Goal: Transaction & Acquisition: Purchase product/service

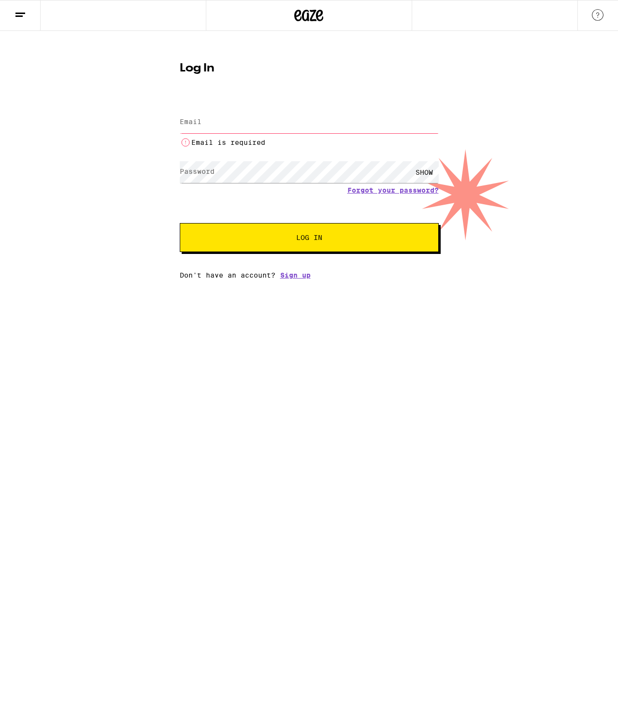
type input "[EMAIL_ADDRESS][DOMAIN_NAME]"
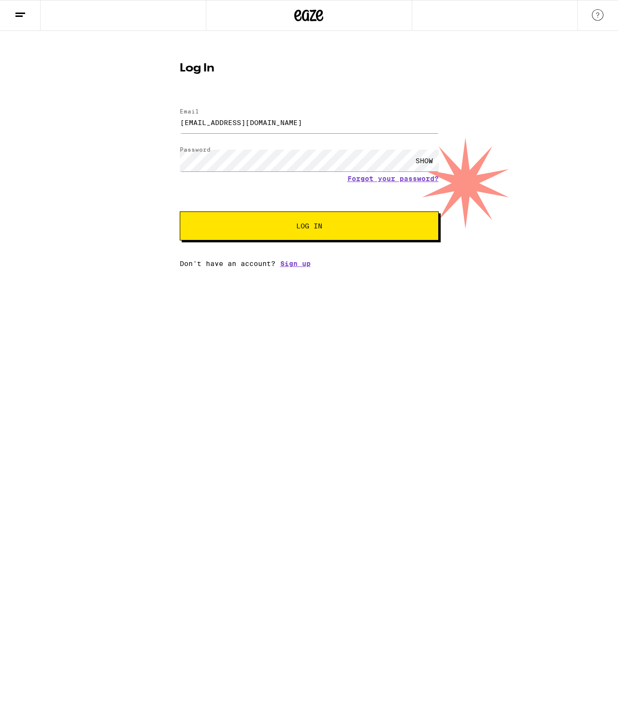
click at [240, 244] on div "Email Email [EMAIL_ADDRESS][DOMAIN_NAME] Password Password SHOW Forgot your pas…" at bounding box center [309, 183] width 259 height 169
click at [246, 235] on button "Log In" at bounding box center [309, 226] width 259 height 29
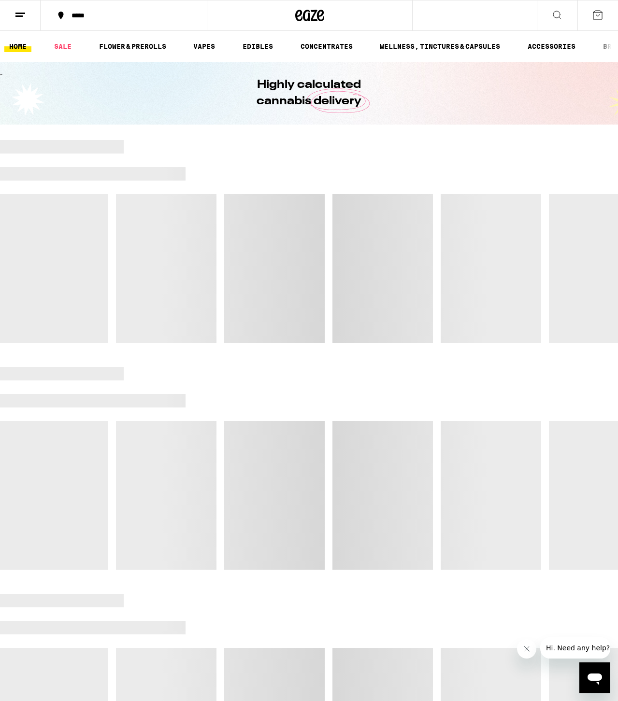
click at [98, 15] on div "*****" at bounding box center [130, 15] width 126 height 7
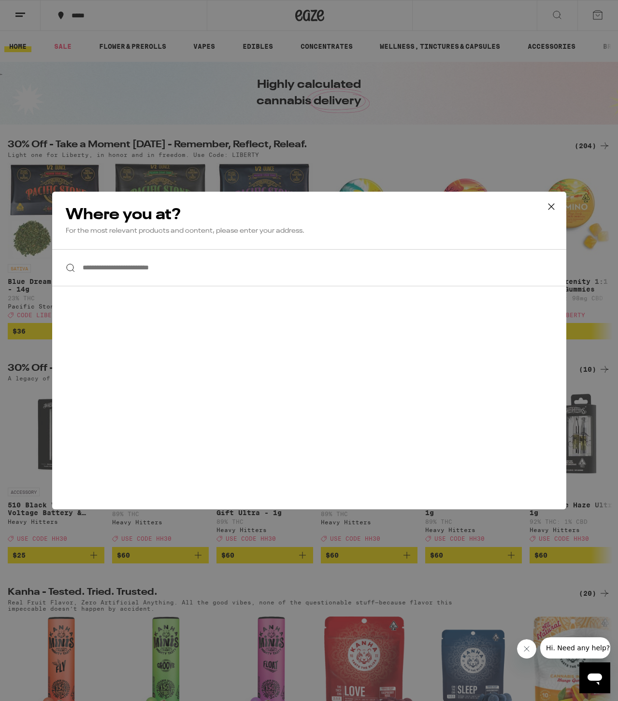
click at [186, 272] on input "**********" at bounding box center [309, 267] width 514 height 37
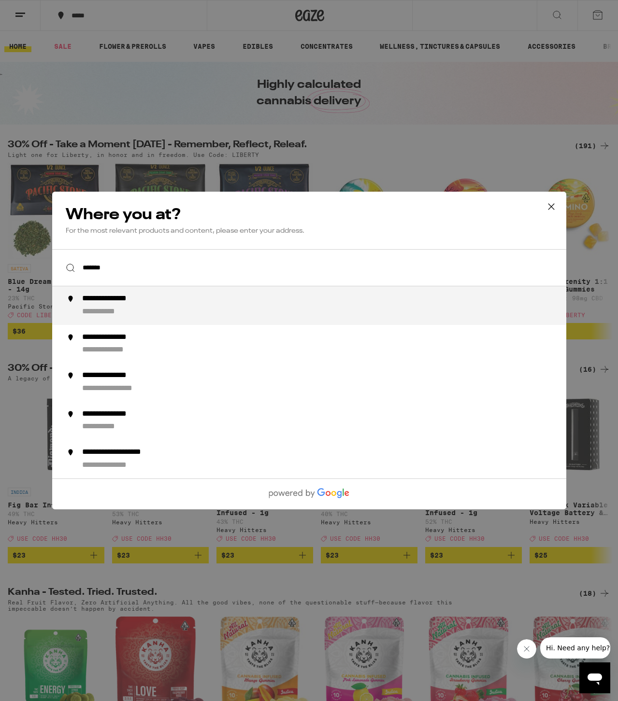
click at [157, 303] on div "**********" at bounding box center [328, 305] width 493 height 23
type input "**********"
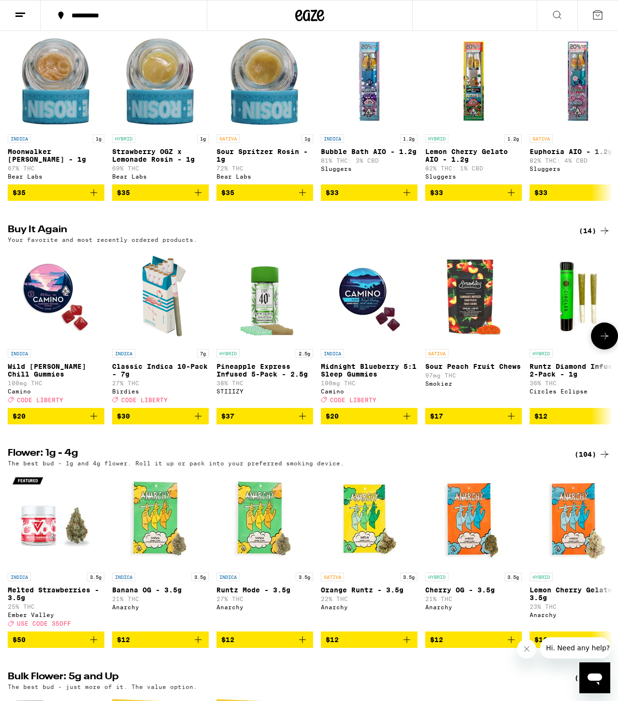
scroll to position [824, 0]
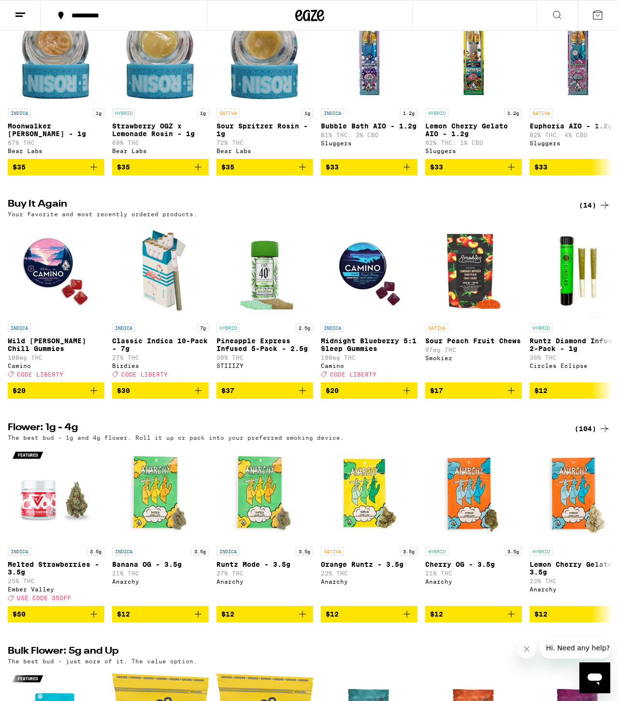
click at [511, 397] on icon "Add to bag" at bounding box center [511, 391] width 12 height 12
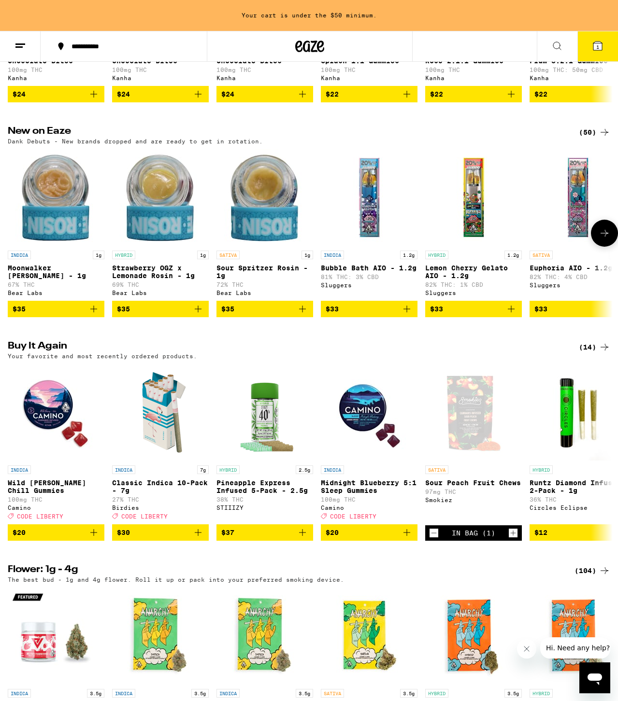
scroll to position [705, 0]
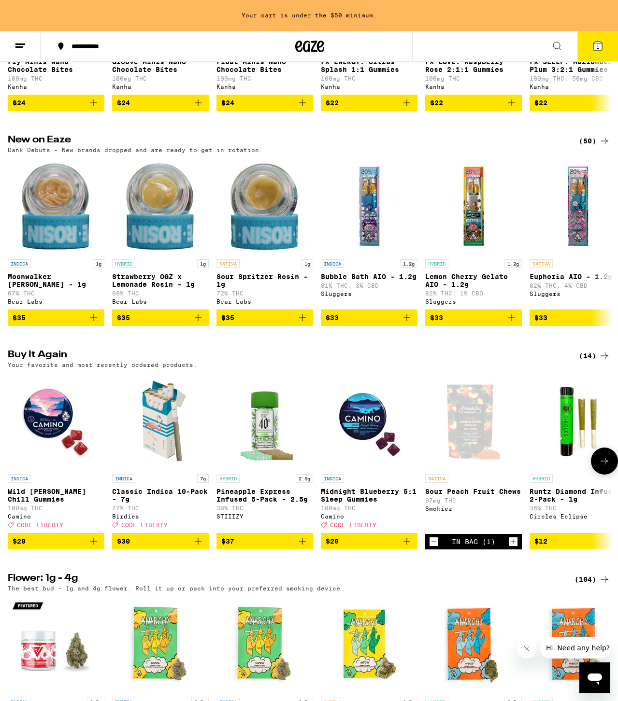
click at [95, 547] on icon "Add to bag" at bounding box center [94, 542] width 12 height 12
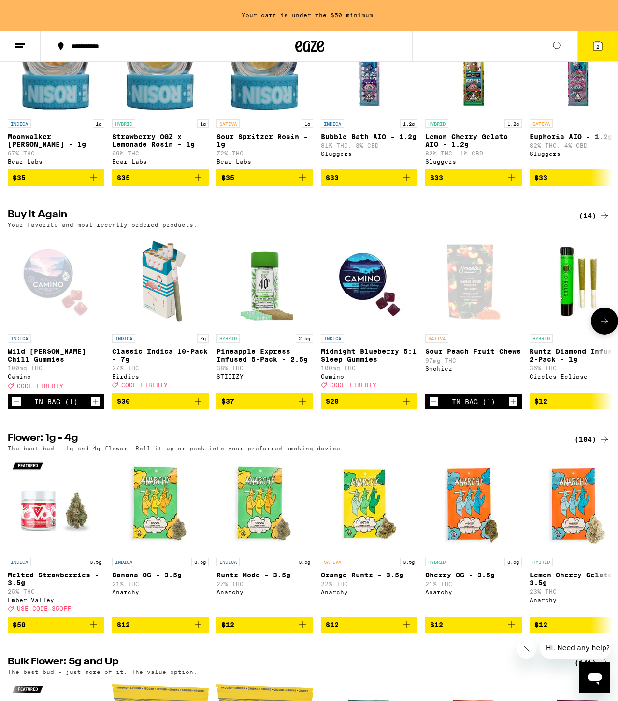
scroll to position [864, 0]
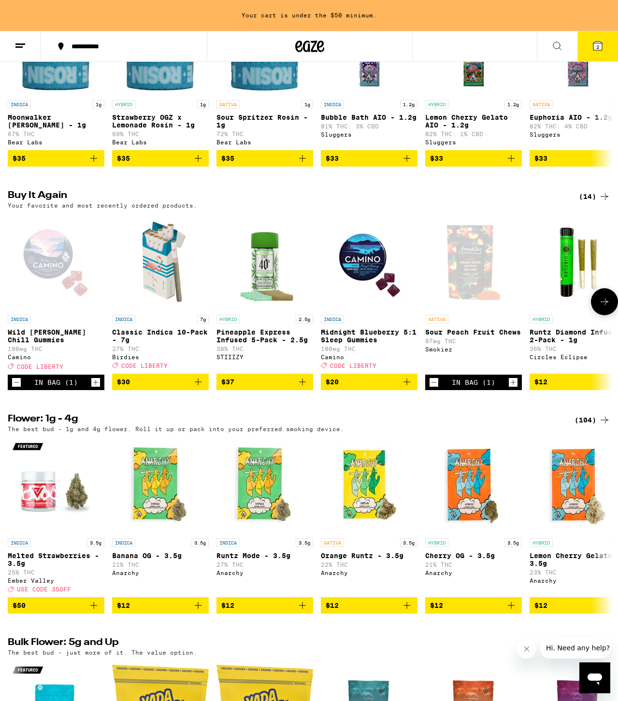
click at [607, 308] on icon at bounding box center [604, 302] width 12 height 12
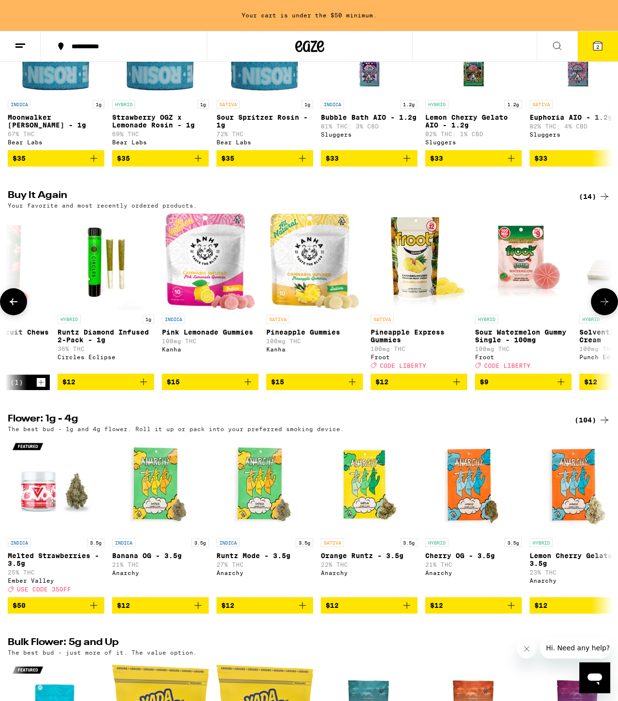
scroll to position [0, 497]
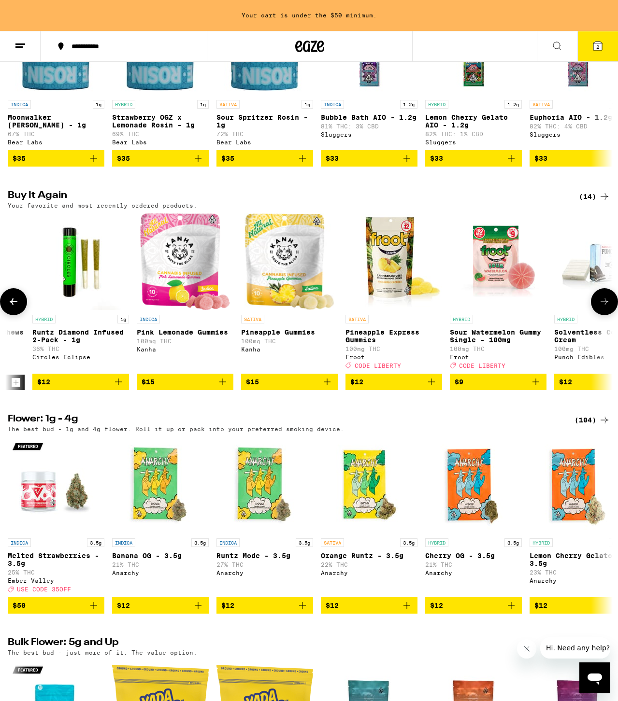
click at [431, 388] on icon "Add to bag" at bounding box center [431, 382] width 12 height 12
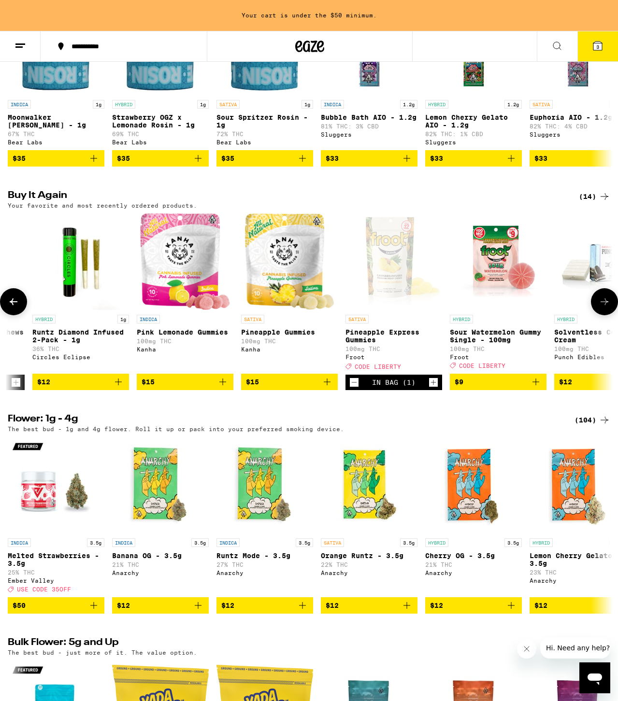
click at [603, 308] on icon at bounding box center [604, 302] width 12 height 12
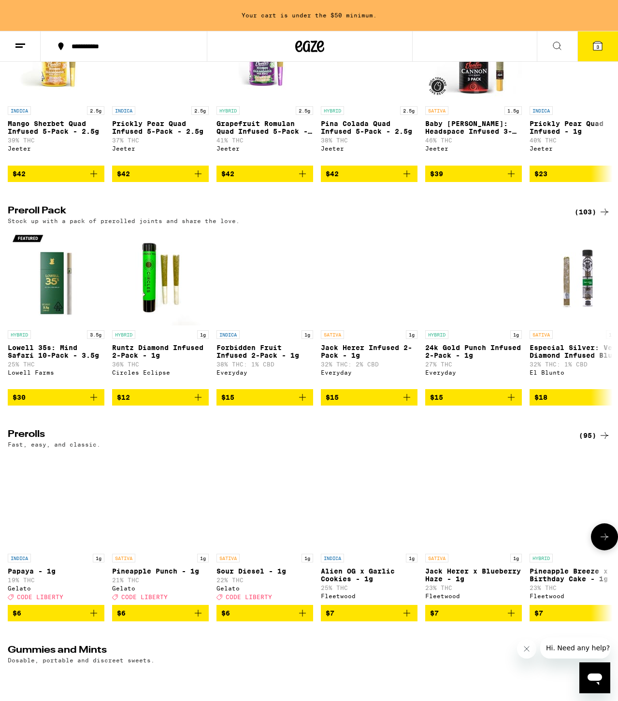
scroll to position [2674, 0]
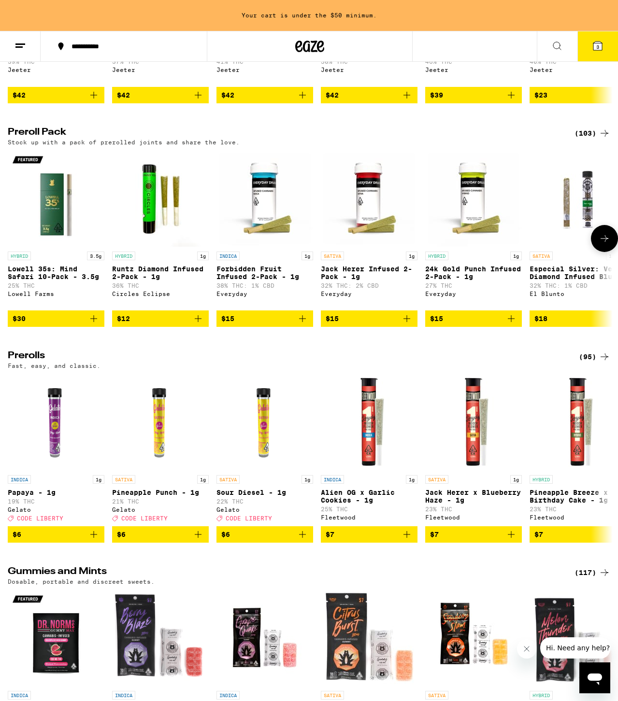
click at [305, 325] on icon "Add to bag" at bounding box center [303, 319] width 12 height 12
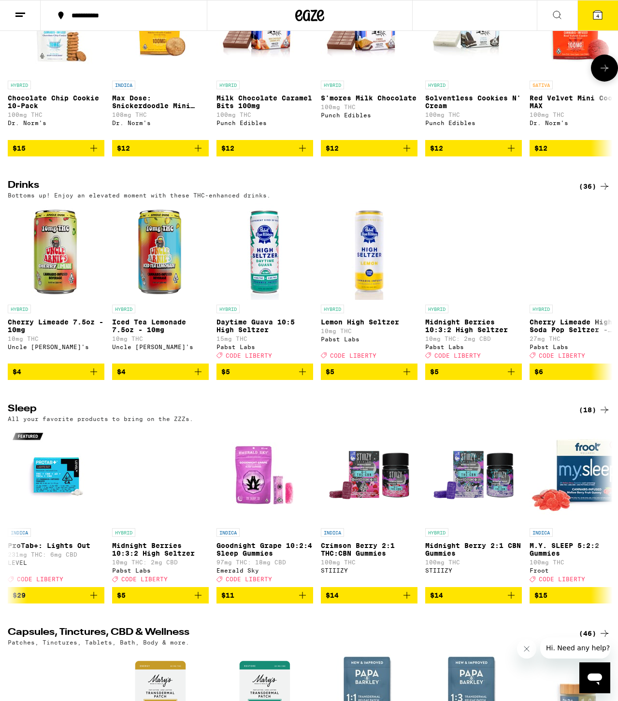
scroll to position [3577, 0]
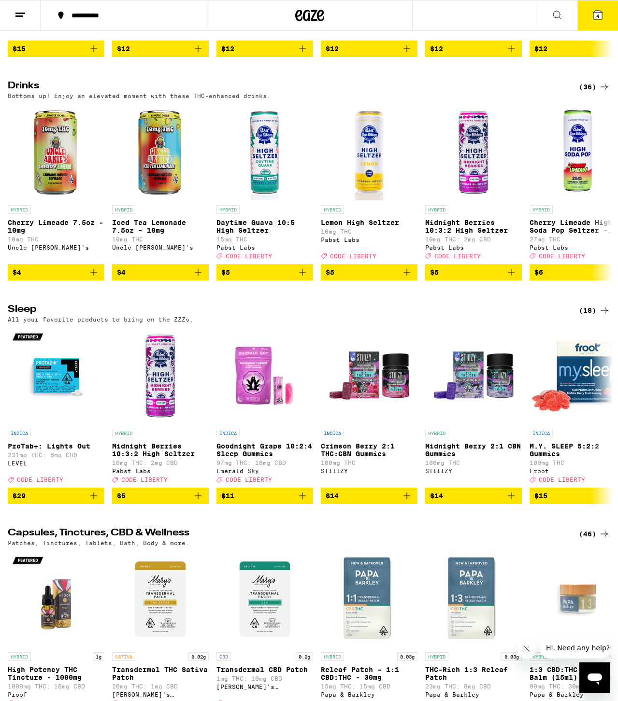
click at [596, 14] on span "4" at bounding box center [597, 16] width 3 height 6
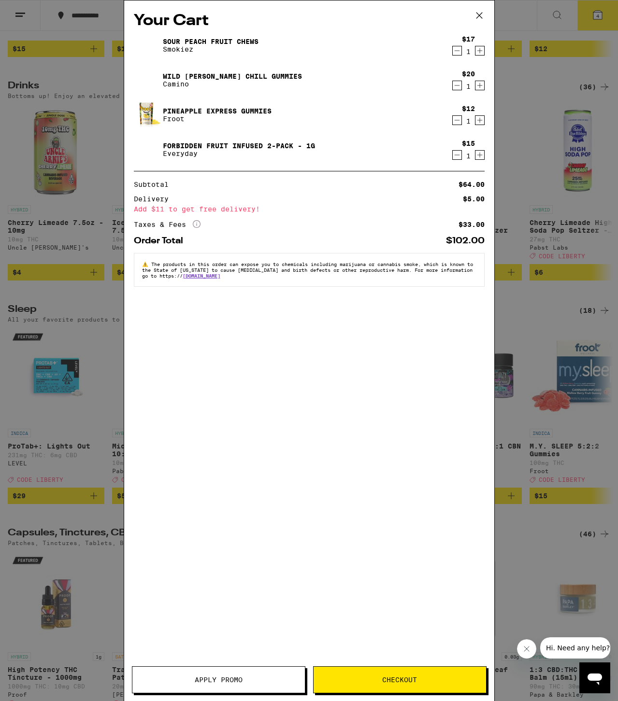
click at [479, 17] on icon at bounding box center [479, 15] width 14 height 14
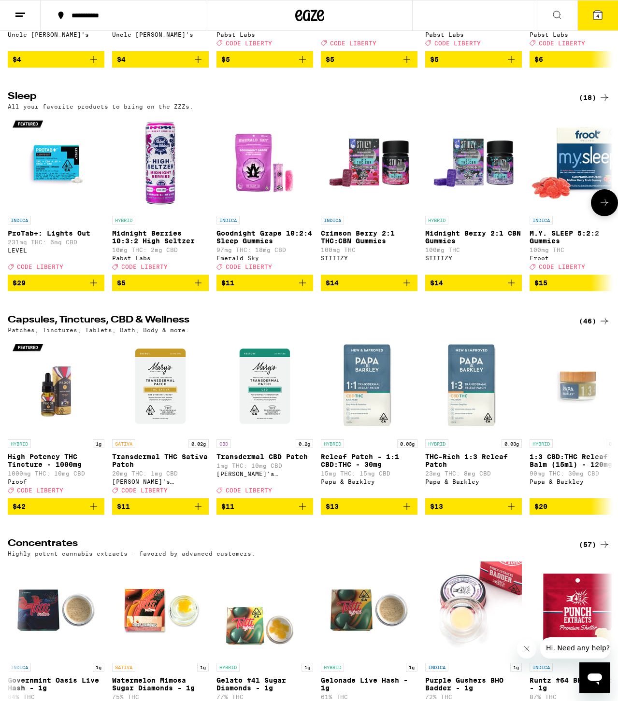
scroll to position [3887, 0]
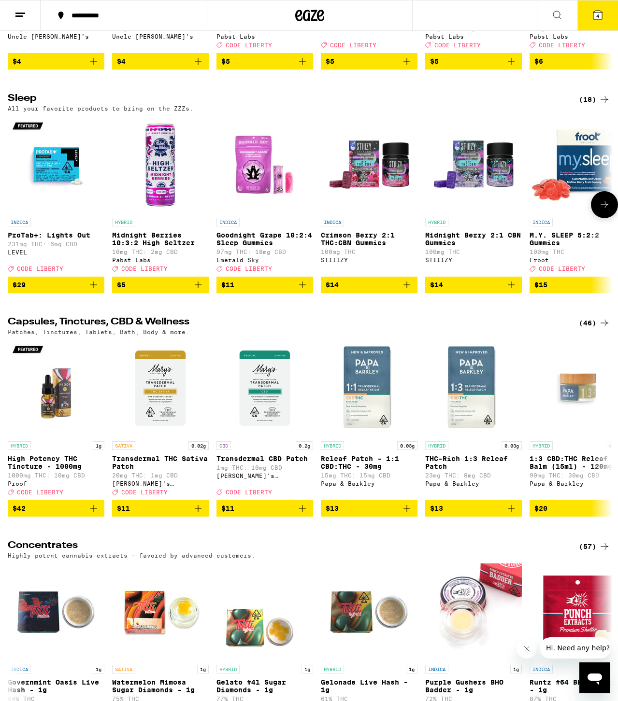
click at [305, 291] on icon "Add to bag" at bounding box center [303, 285] width 12 height 12
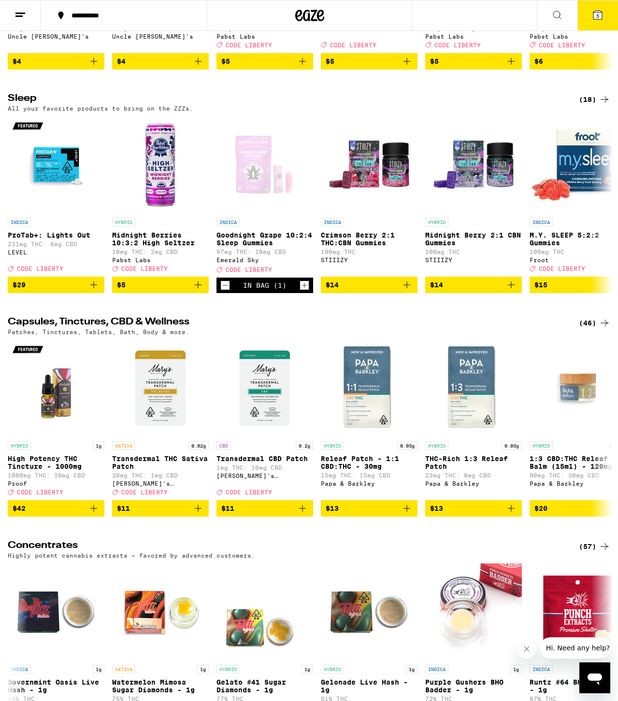
click at [600, 18] on icon at bounding box center [597, 15] width 9 height 9
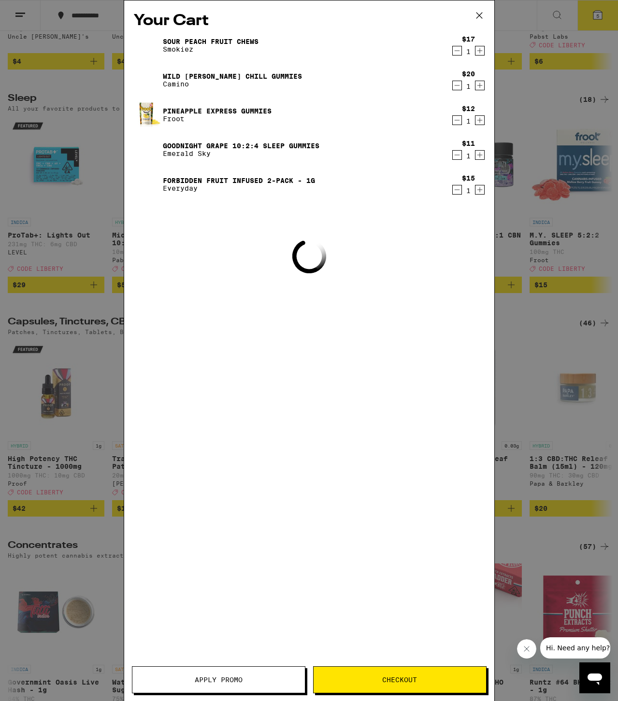
scroll to position [3788, 0]
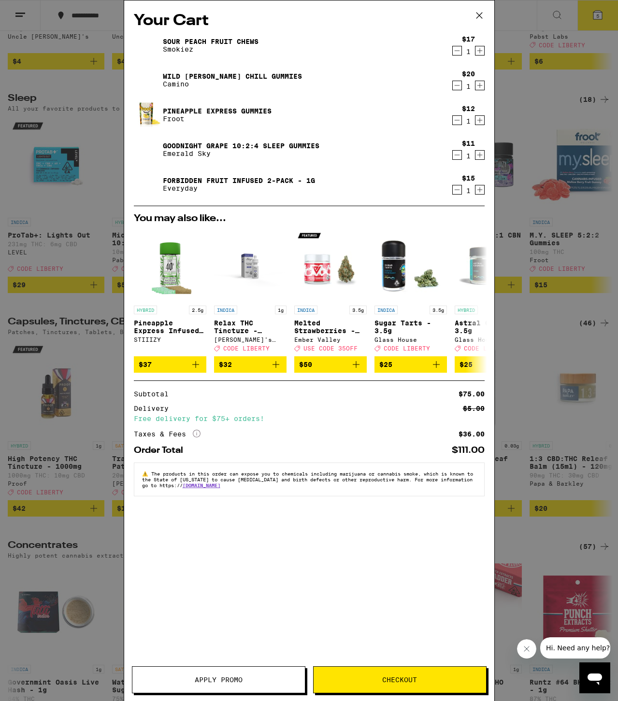
click at [379, 680] on span "Checkout" at bounding box center [399, 680] width 172 height 7
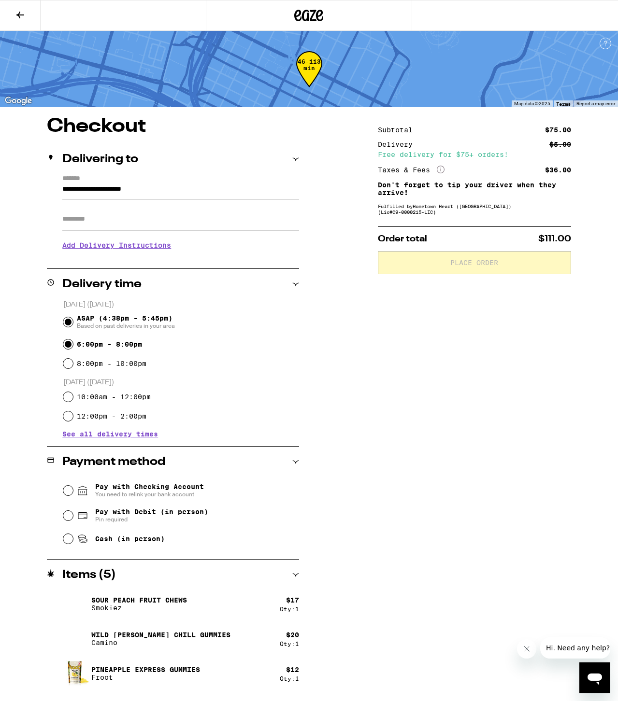
click at [70, 345] on input "6:00pm - 8:00pm" at bounding box center [68, 345] width 10 height 10
radio input "true"
click at [365, 355] on div "**********" at bounding box center [309, 441] width 618 height 648
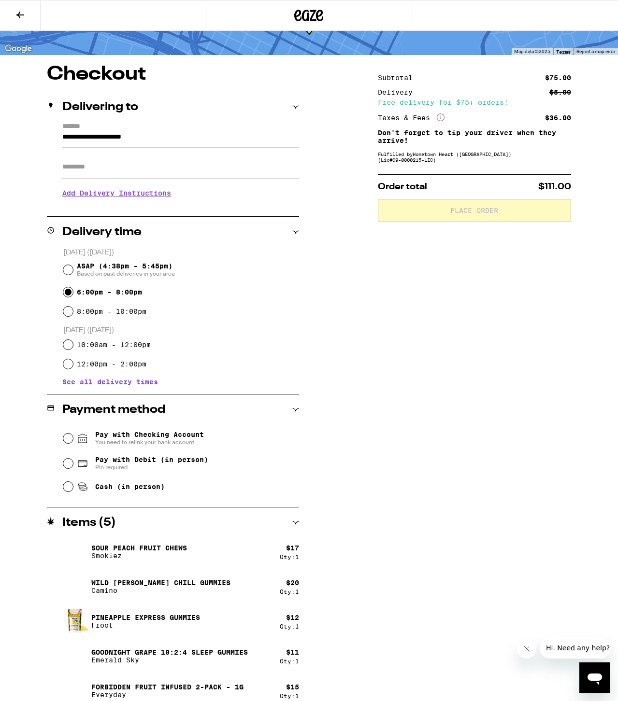
scroll to position [53, 0]
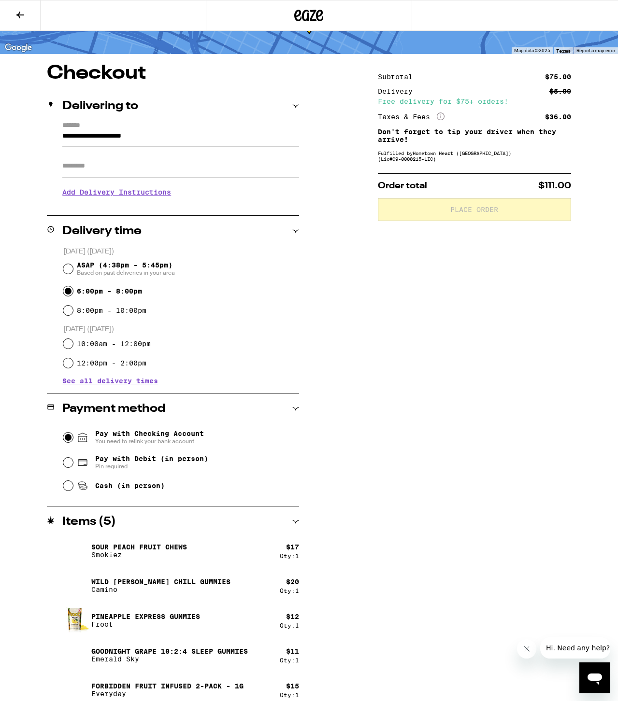
click at [65, 437] on input "Pay with Checking Account You need to relink your bank account" at bounding box center [68, 438] width 10 height 10
click at [64, 463] on input "Pay with Debit (in person) Pin required" at bounding box center [68, 463] width 10 height 10
radio input "true"
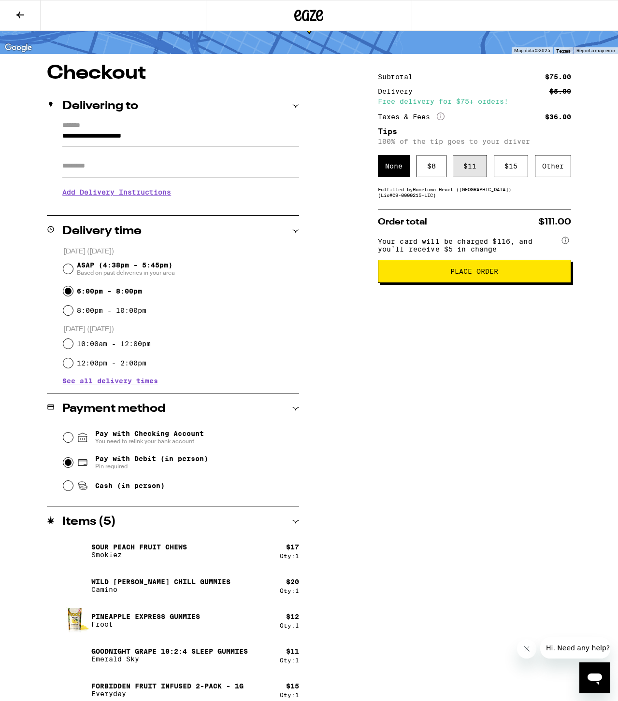
click at [459, 164] on div "$ 11" at bounding box center [470, 166] width 34 height 22
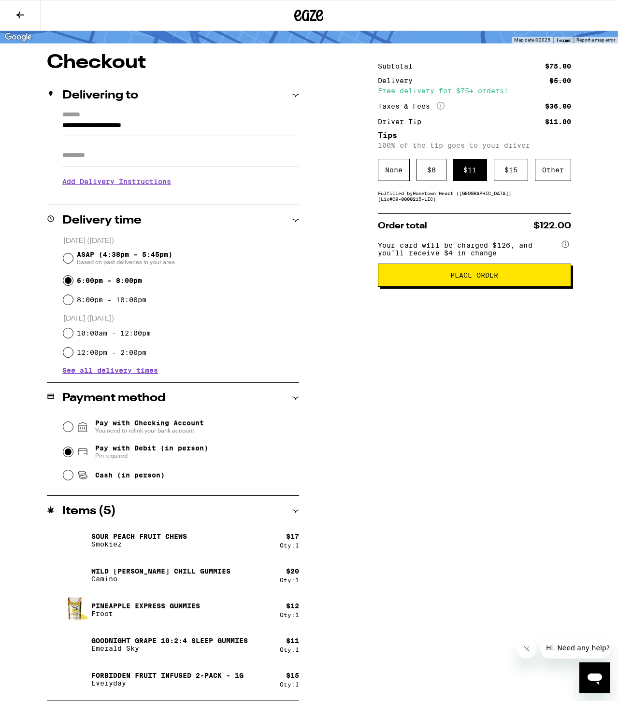
scroll to position [0, 0]
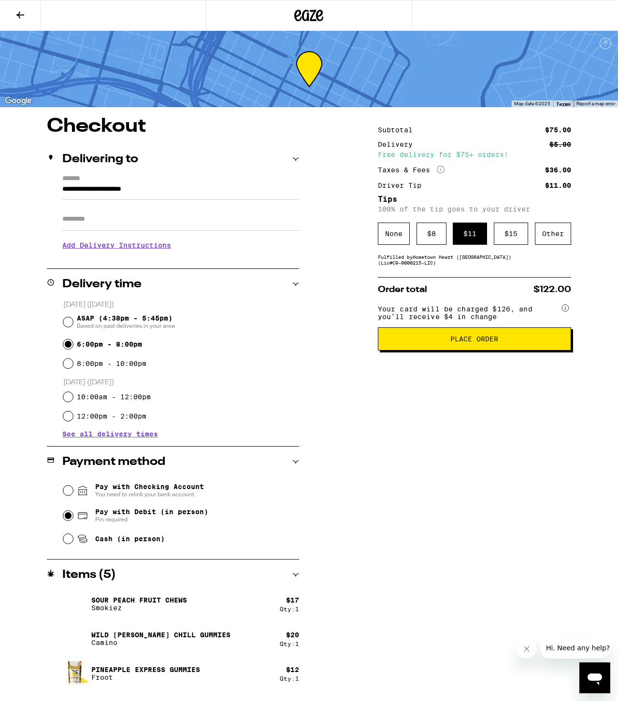
click at [130, 218] on input "Apt/Suite" at bounding box center [180, 219] width 237 height 23
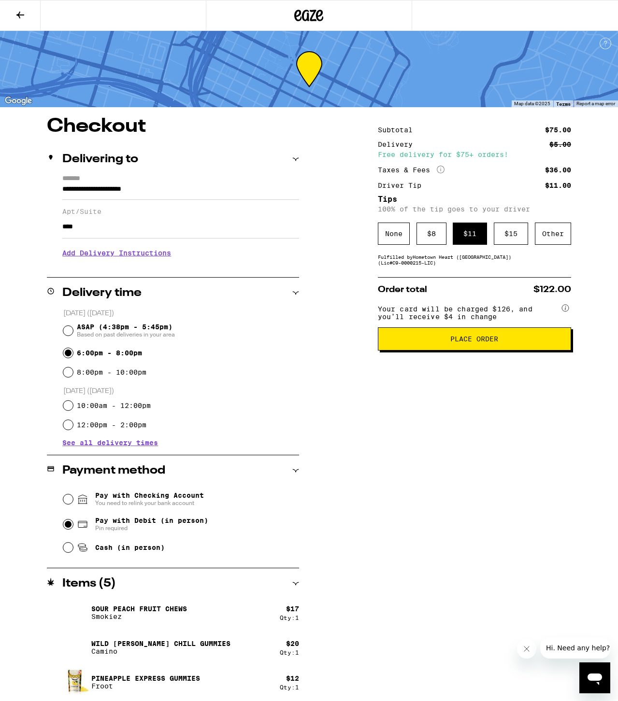
type input "****"
click at [435, 467] on div "Subtotal $75.00 Delivery $5.00 Free delivery for $75+ orders! Taxes & Fees More…" at bounding box center [474, 445] width 193 height 657
click at [439, 351] on button "Place Order" at bounding box center [474, 338] width 193 height 23
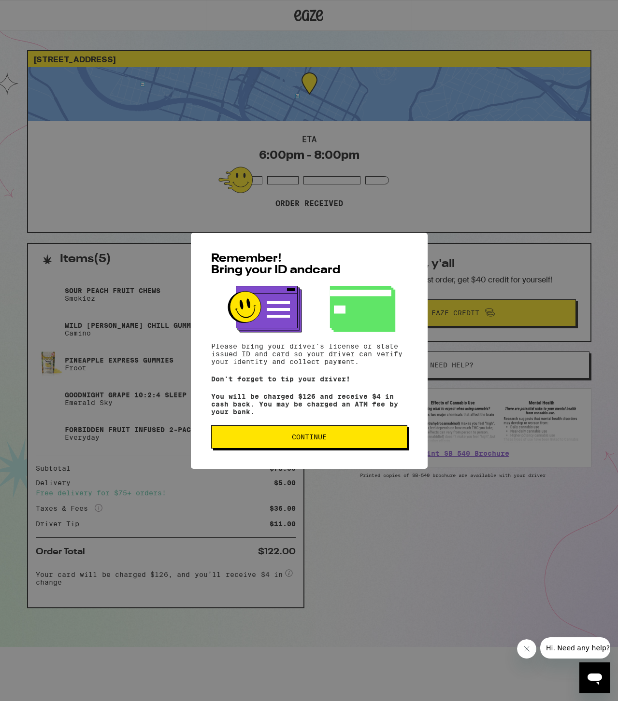
click at [301, 449] on button "Continue" at bounding box center [309, 436] width 196 height 23
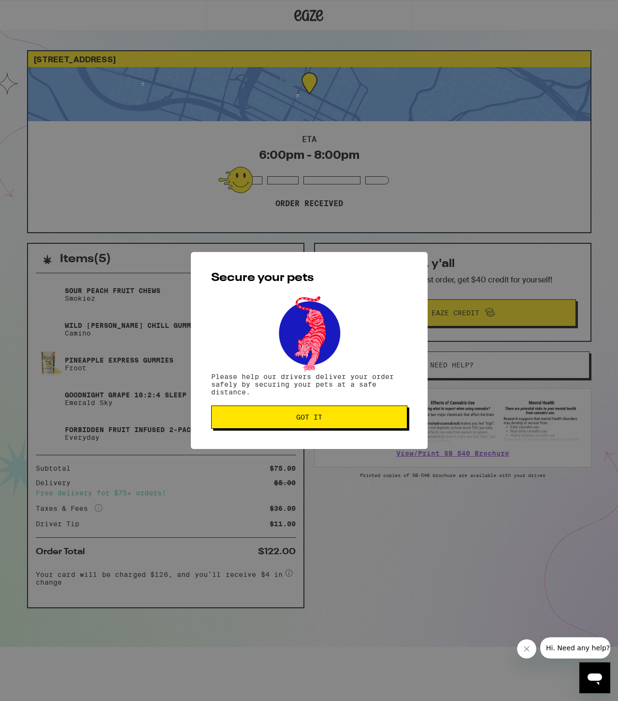
click at [301, 421] on span "Got it" at bounding box center [309, 417] width 26 height 7
